Goal: Transaction & Acquisition: Purchase product/service

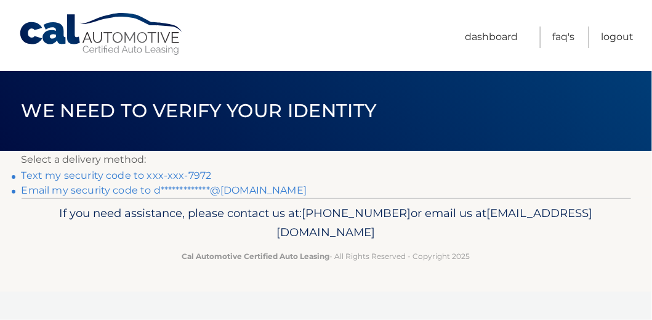
click at [186, 171] on link "Text my security code to xxx-xxx-7972" at bounding box center [117, 175] width 190 height 12
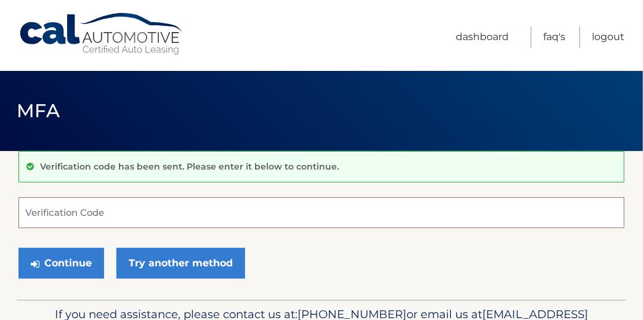
click at [136, 203] on input "Verification Code" at bounding box center [321, 212] width 606 height 31
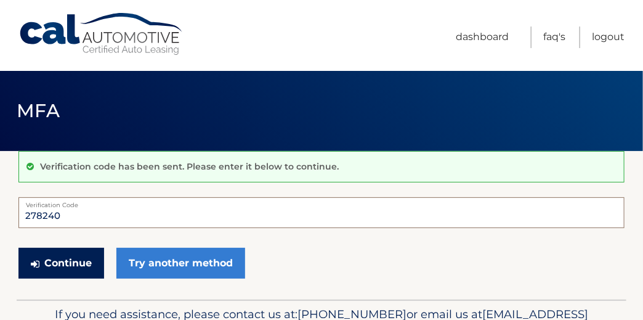
type input "278240"
click at [67, 257] on button "Continue" at bounding box center [61, 263] width 86 height 31
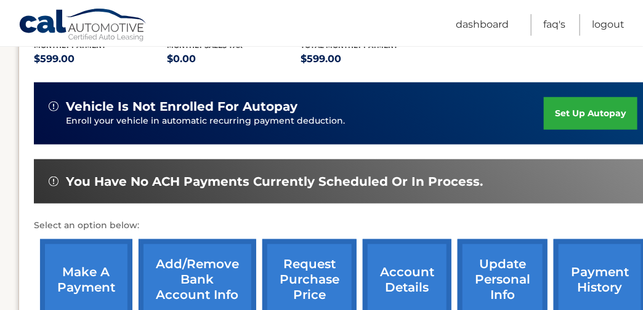
scroll to position [307, 0]
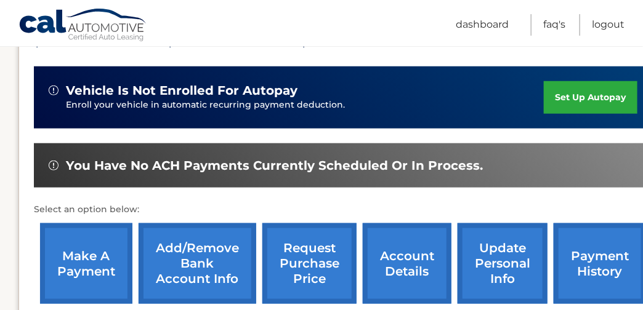
click at [79, 252] on link "make a payment" at bounding box center [86, 264] width 92 height 81
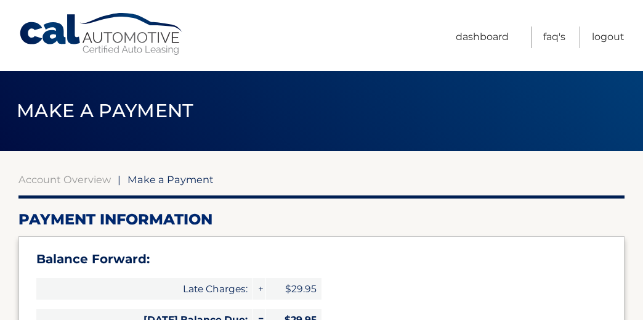
select select "YTkyMzdmZjctMGNiMS00ODYyLWJjMzItN2EzNTNjMDUyNzg3"
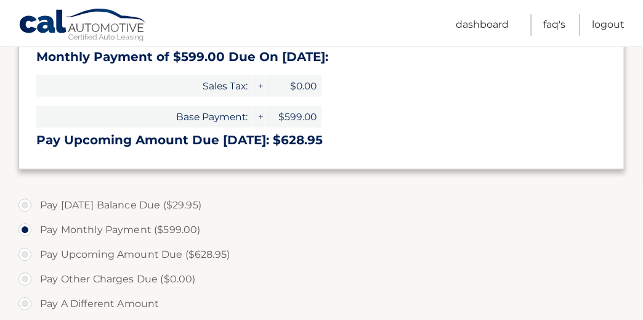
scroll to position [307, 0]
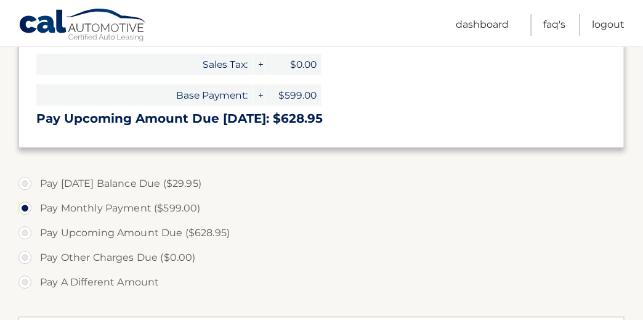
click at [27, 231] on label "Pay Upcoming Amount Due ($628.95)" at bounding box center [321, 233] width 606 height 25
click at [27, 231] on input "Pay Upcoming Amount Due ($628.95)" at bounding box center [29, 231] width 12 height 20
radio input "true"
type input "628.95"
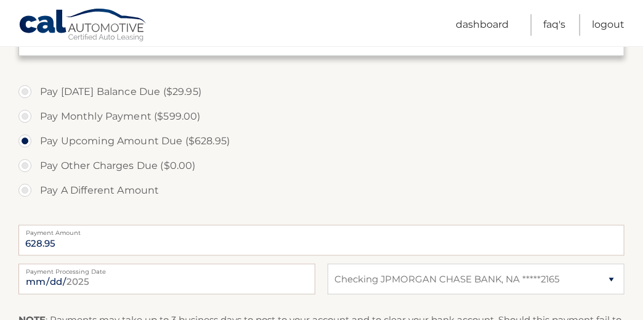
scroll to position [431, 0]
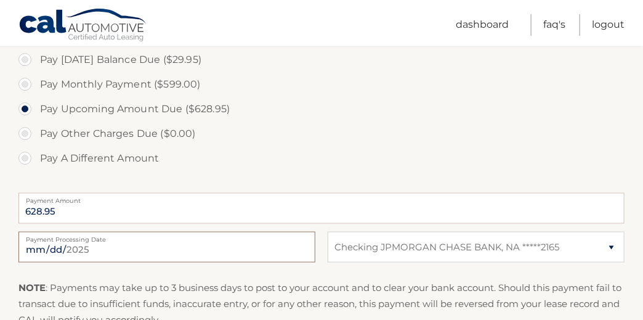
click at [193, 245] on input "2025-09-26" at bounding box center [166, 247] width 297 height 31
type input "2025-10-17"
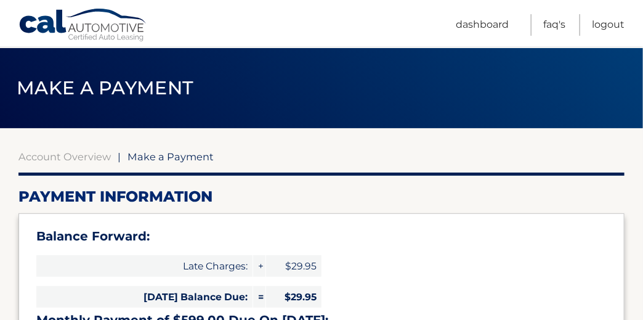
scroll to position [0, 0]
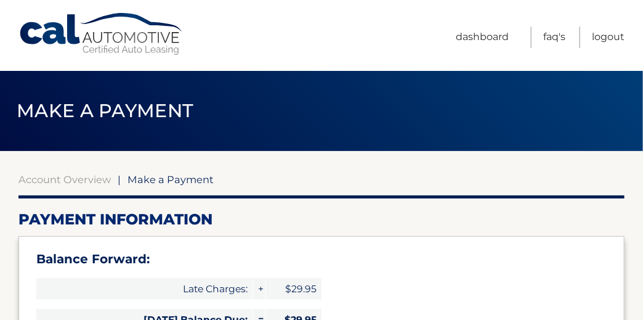
click at [260, 288] on span "+" at bounding box center [259, 289] width 12 height 22
click at [260, 289] on span "+" at bounding box center [259, 289] width 12 height 22
click at [256, 290] on span "+" at bounding box center [259, 289] width 12 height 22
click at [259, 288] on span "+" at bounding box center [259, 289] width 12 height 22
click at [473, 36] on link "Dashboard" at bounding box center [482, 37] width 53 height 22
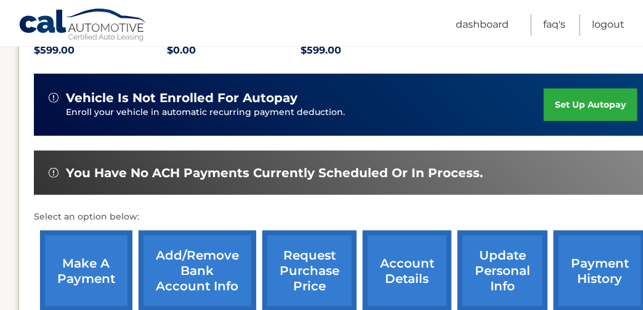
scroll to position [307, 0]
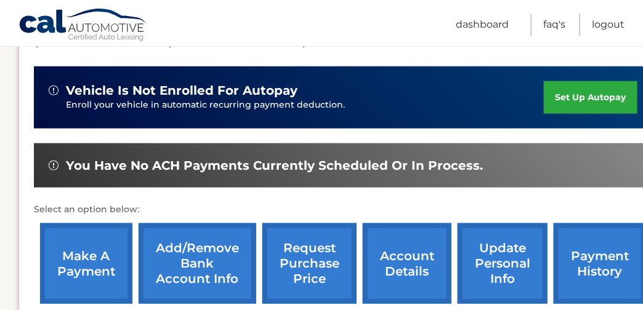
click at [594, 249] on link "payment history" at bounding box center [600, 264] width 92 height 81
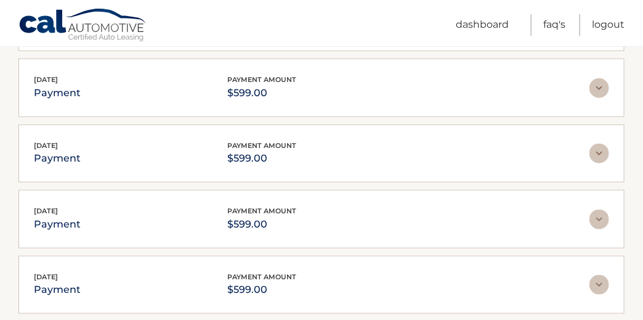
scroll to position [370, 0]
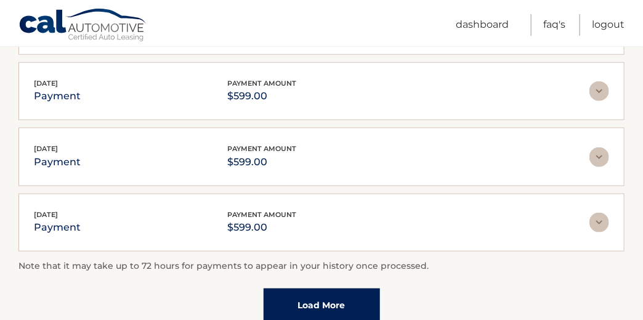
click at [334, 298] on link "Load More" at bounding box center [322, 304] width 116 height 33
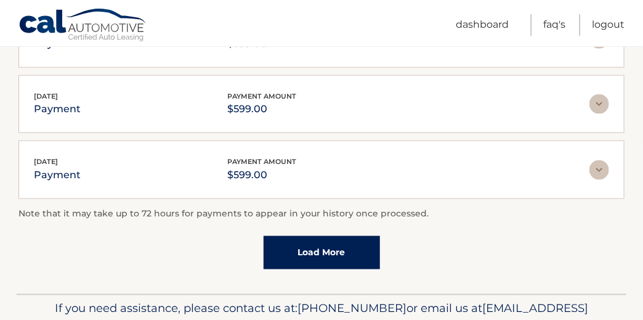
scroll to position [492, 0]
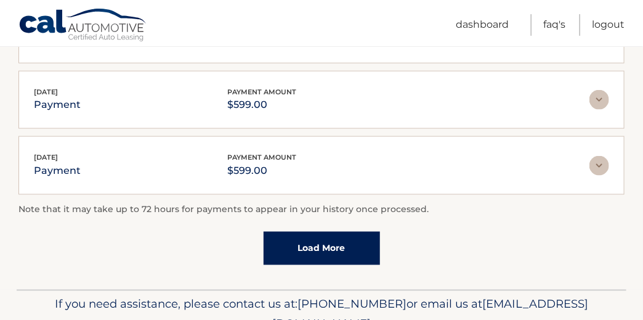
click at [309, 248] on link "Load More" at bounding box center [322, 248] width 116 height 33
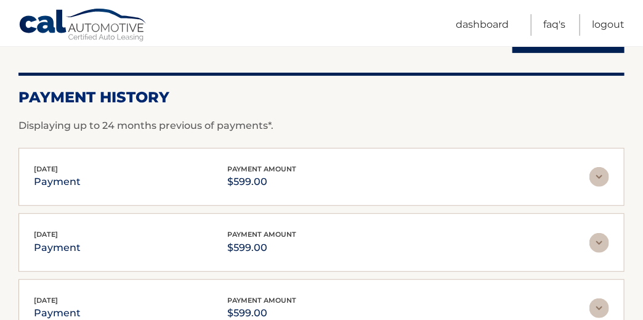
scroll to position [0, 0]
